Goal: Task Accomplishment & Management: Manage account settings

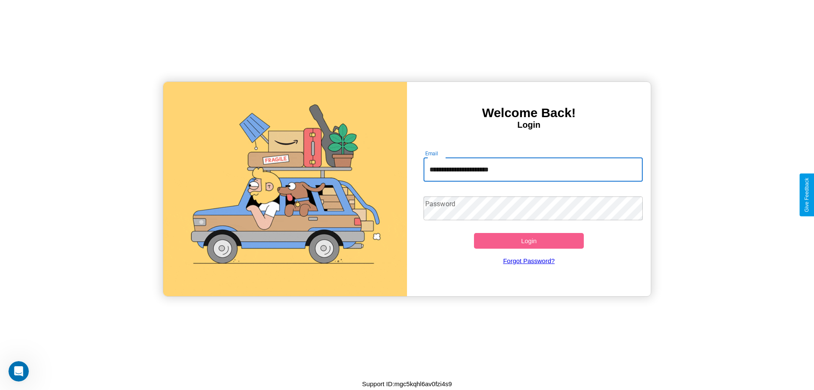
type input "**********"
click at [529, 240] on button "Login" at bounding box center [529, 241] width 110 height 16
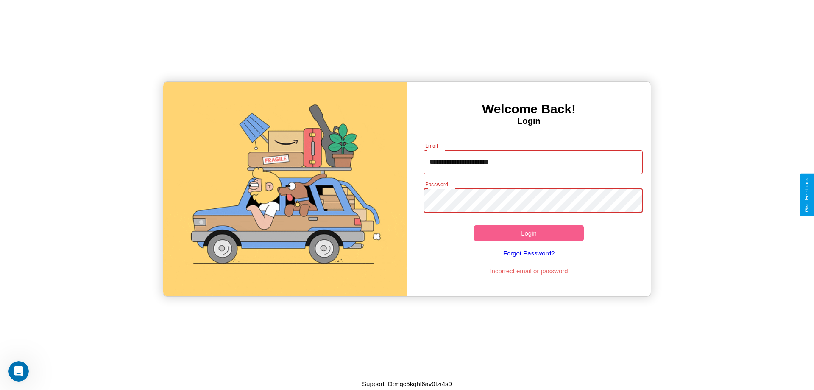
click at [529, 233] on button "Login" at bounding box center [529, 233] width 110 height 16
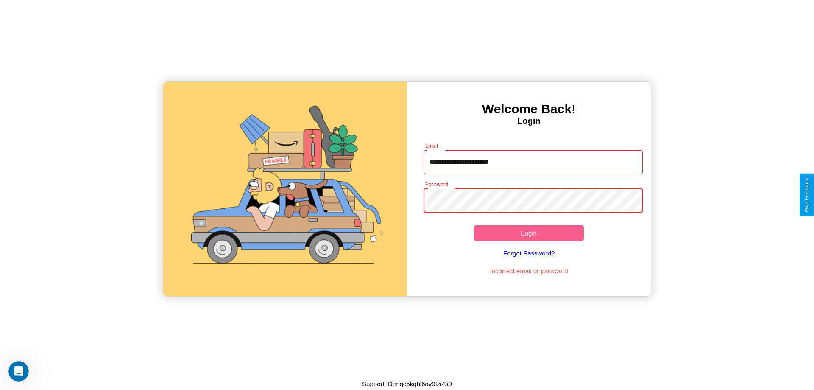
click at [529, 233] on button "Login" at bounding box center [529, 233] width 110 height 16
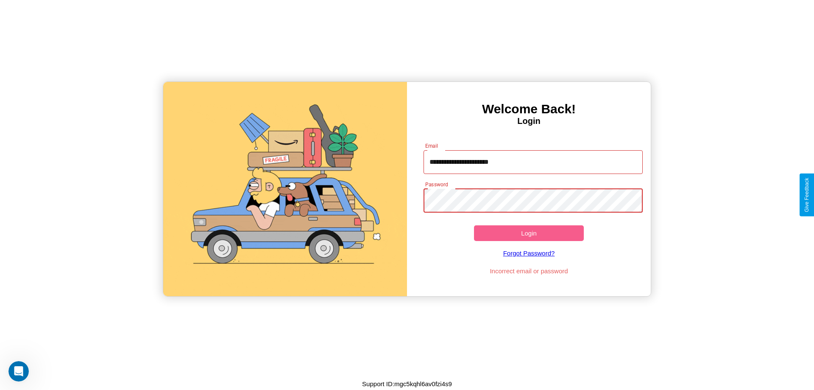
click at [529, 233] on button "Login" at bounding box center [529, 233] width 110 height 16
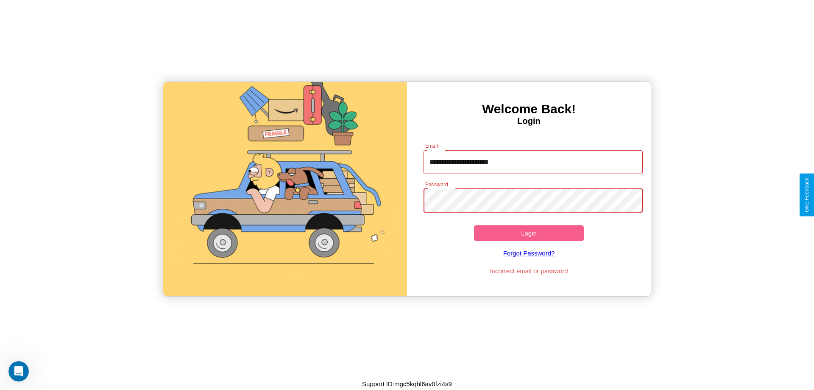
click at [529, 233] on button "Login" at bounding box center [529, 233] width 110 height 16
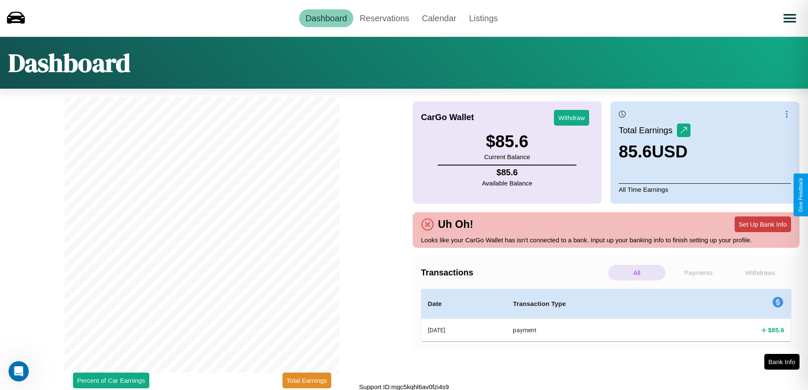
click at [763, 224] on button "Set Up Bank Info" at bounding box center [763, 224] width 56 height 16
